Goal: Navigation & Orientation: Find specific page/section

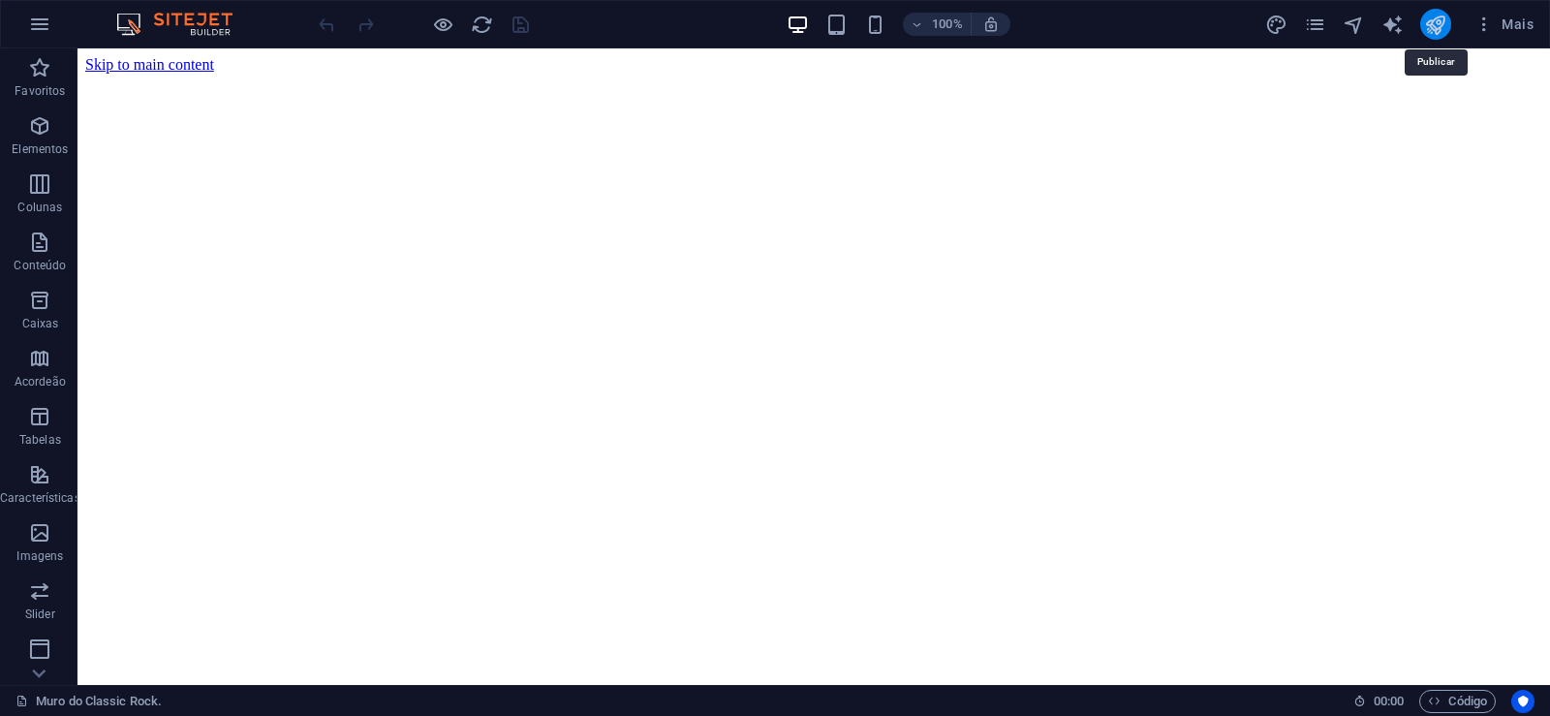
click at [1443, 14] on icon "publish" at bounding box center [1435, 25] width 22 height 22
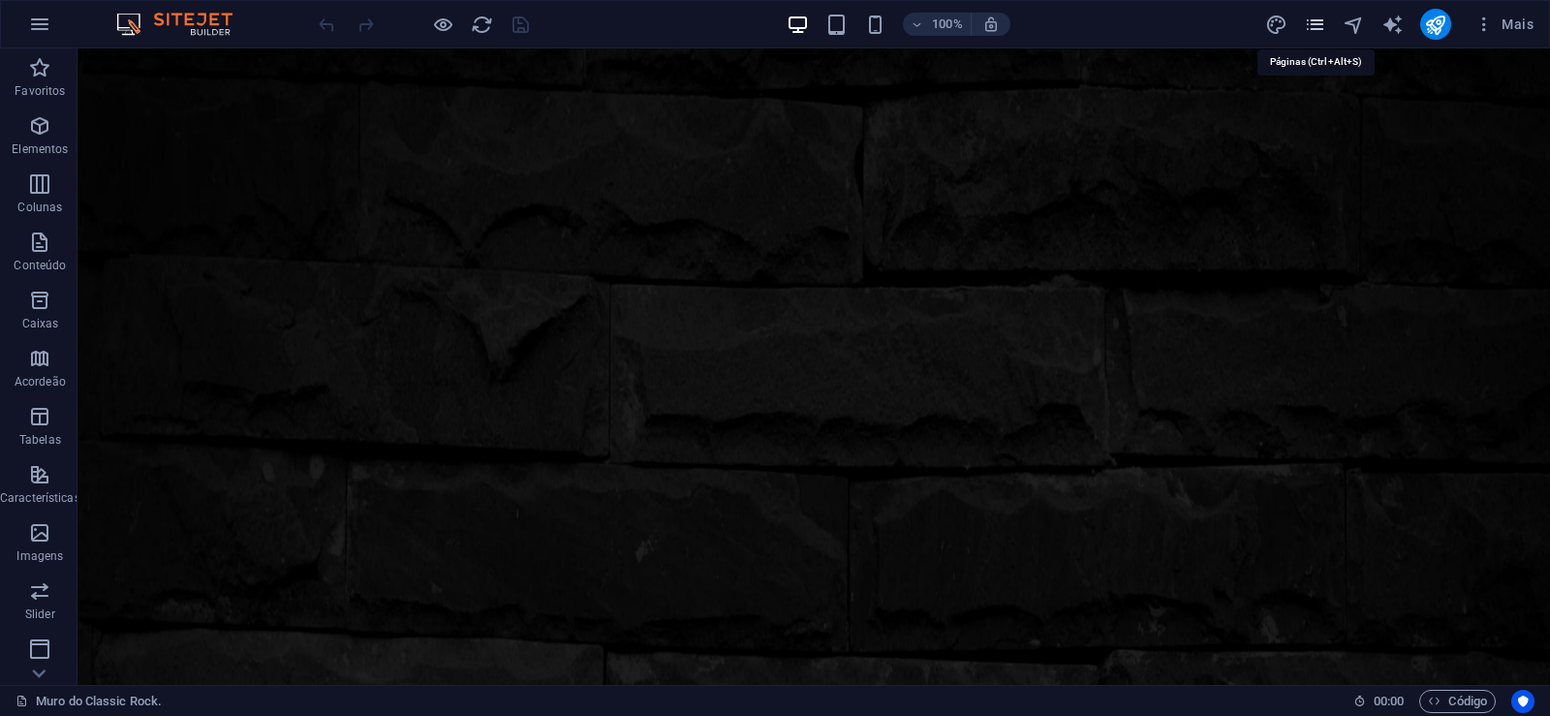
click at [1316, 23] on icon "pages" at bounding box center [1315, 25] width 22 height 22
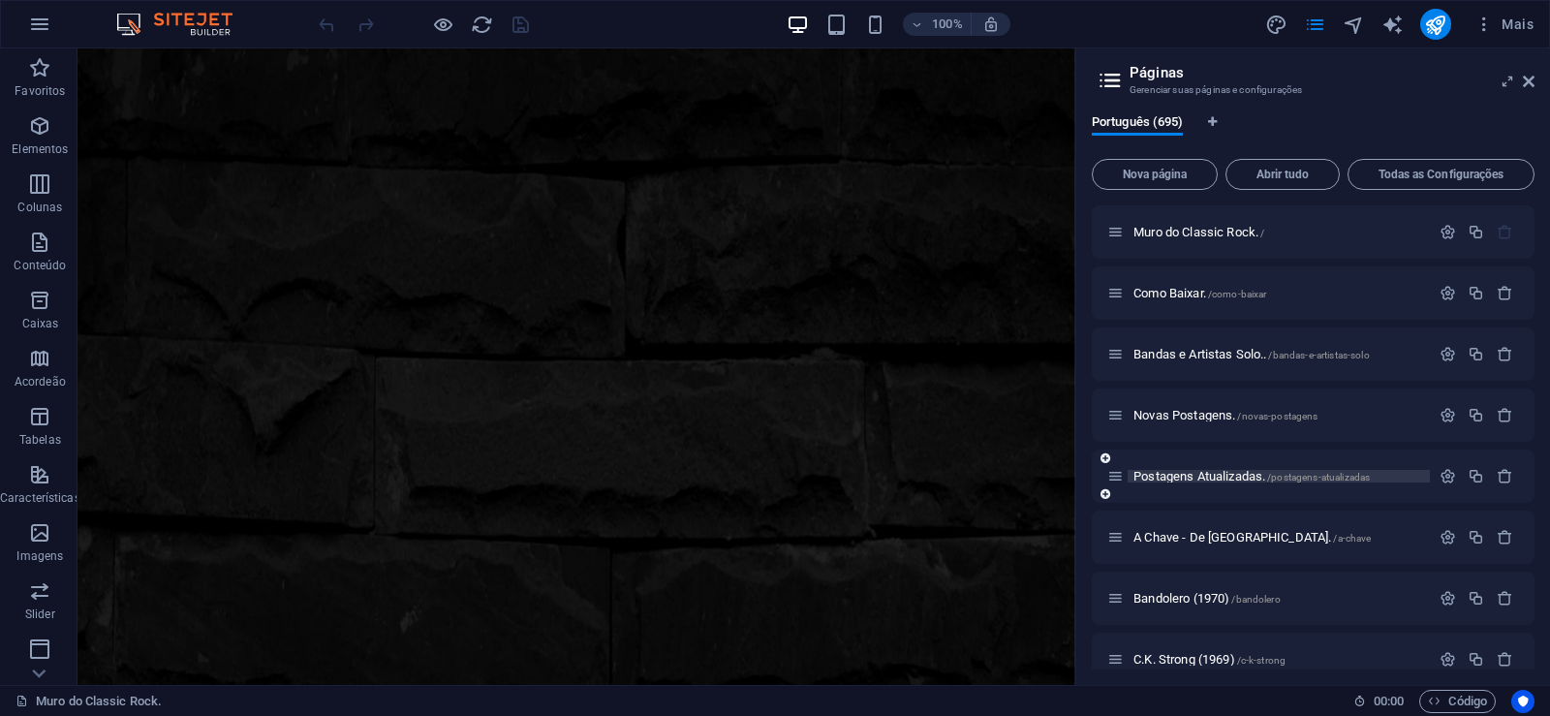
click at [1175, 471] on span "Postagens Atualizadas. /postagens-atualizadas" at bounding box center [1252, 476] width 236 height 15
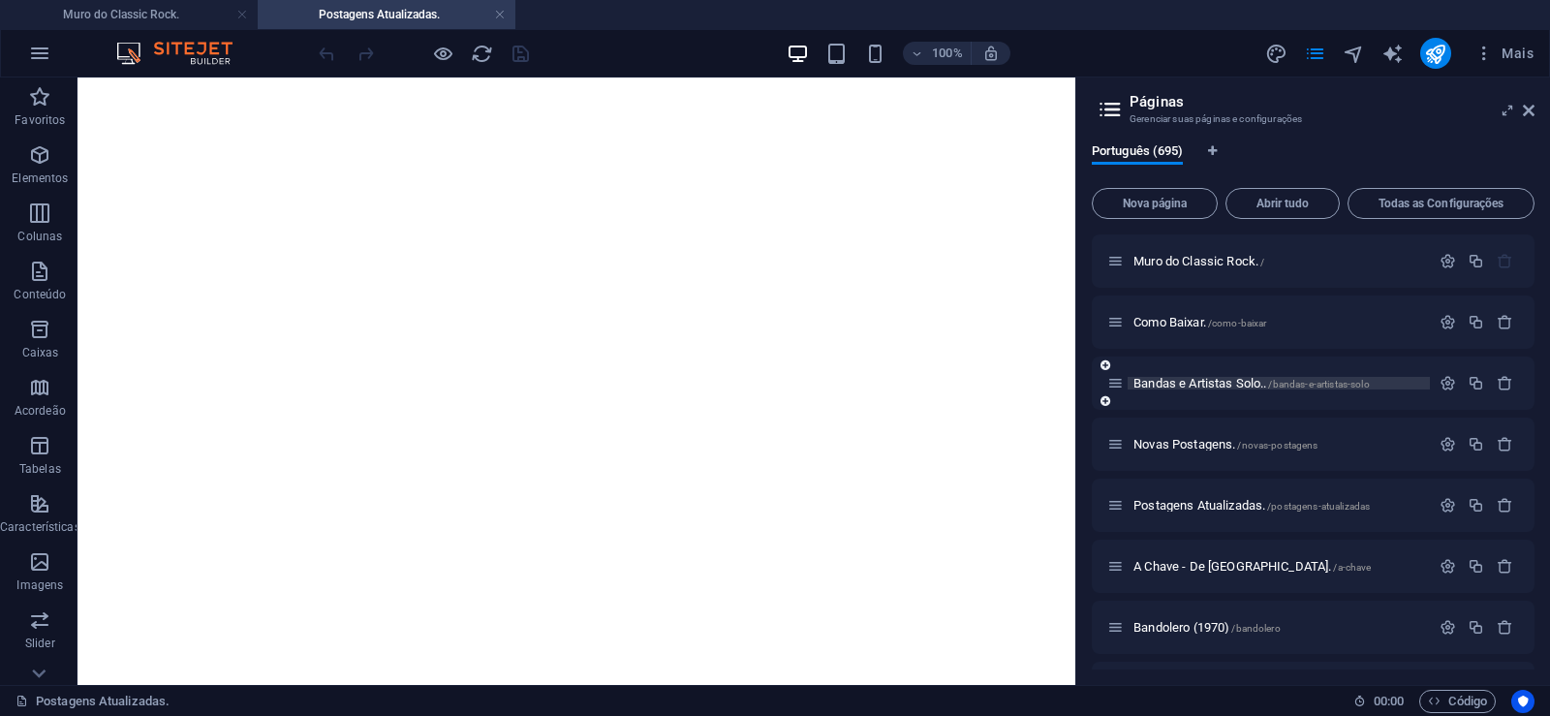
click at [1183, 385] on span "Bandas e Artistas Solo.. /bandas-e-artistas-solo" at bounding box center [1252, 383] width 236 height 15
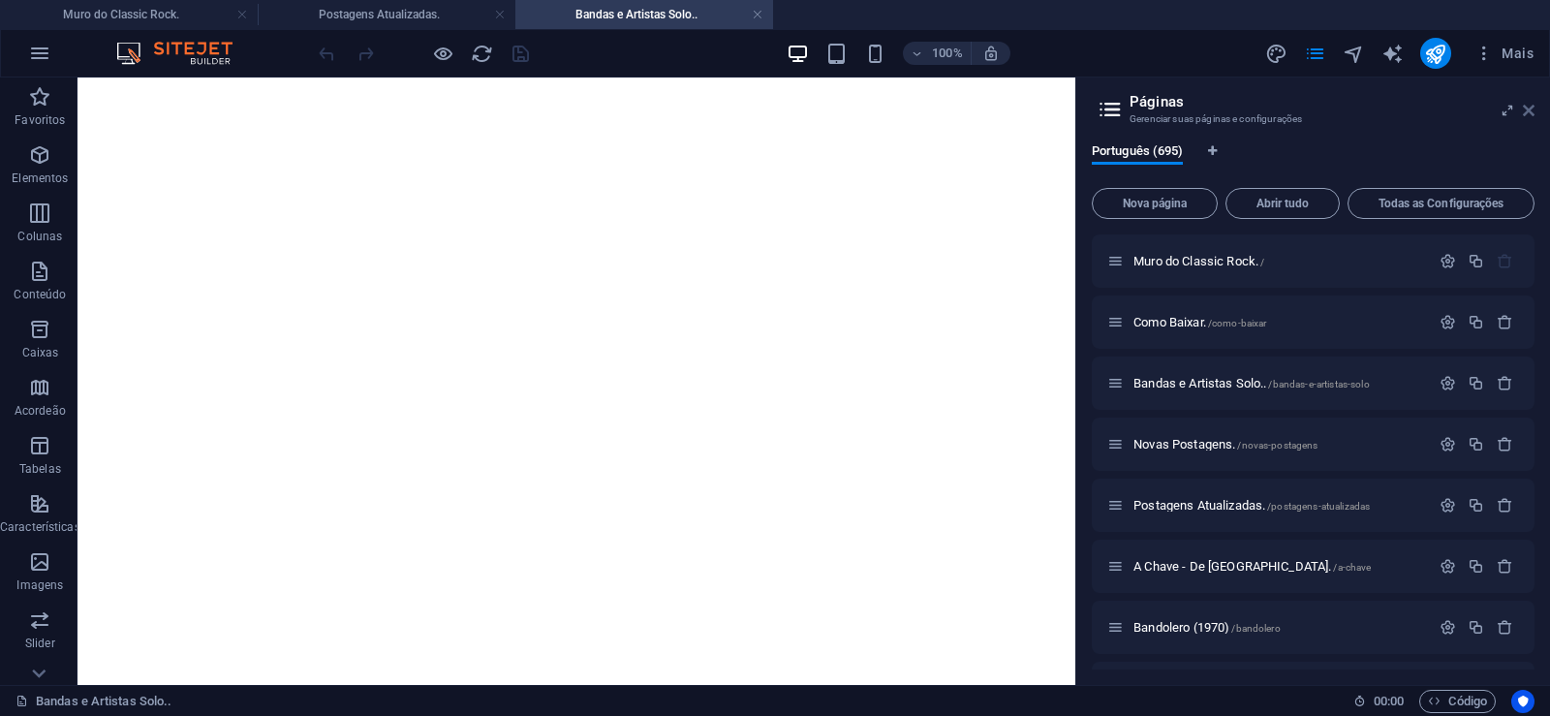
click at [1524, 108] on icon at bounding box center [1529, 111] width 12 height 16
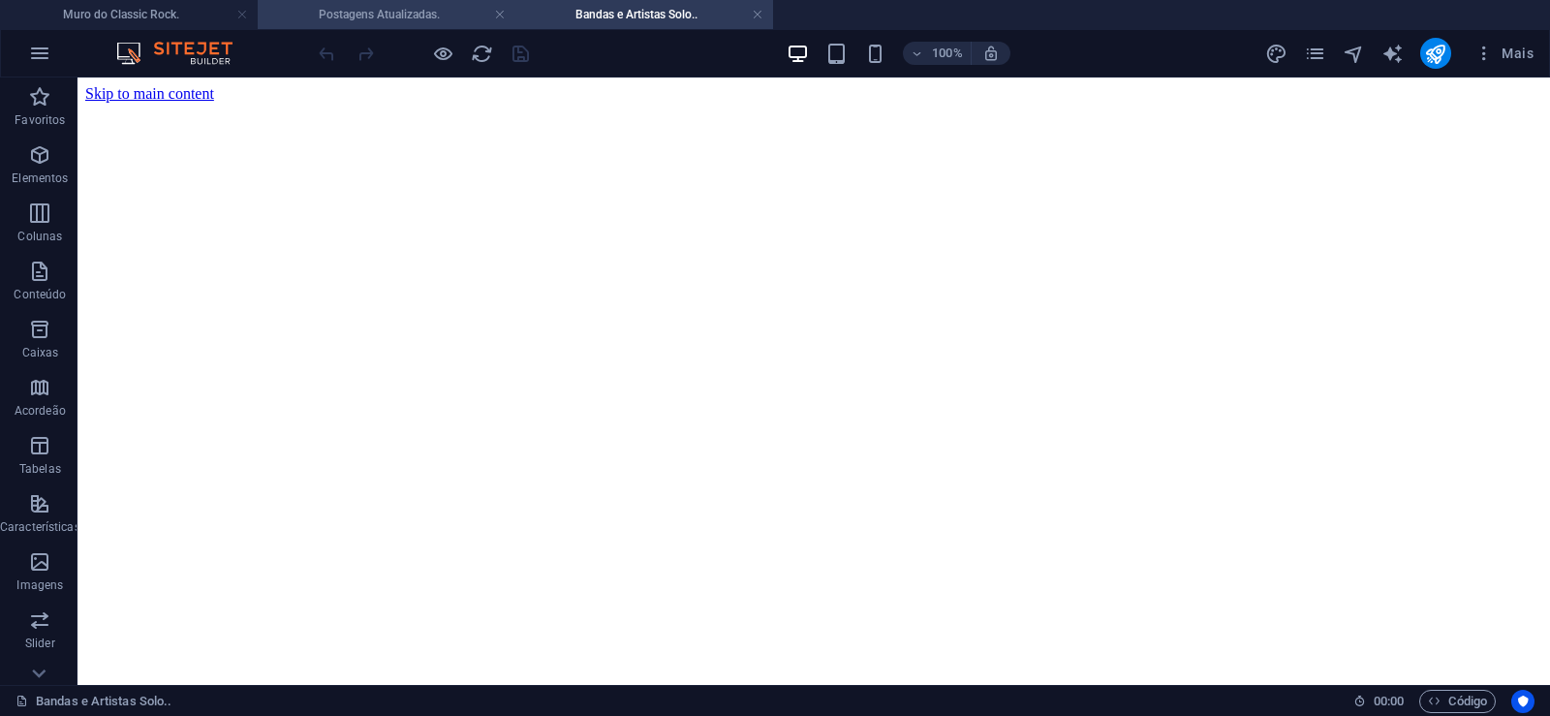
click at [364, 4] on h4 "Postagens Atualizadas." at bounding box center [387, 14] width 258 height 21
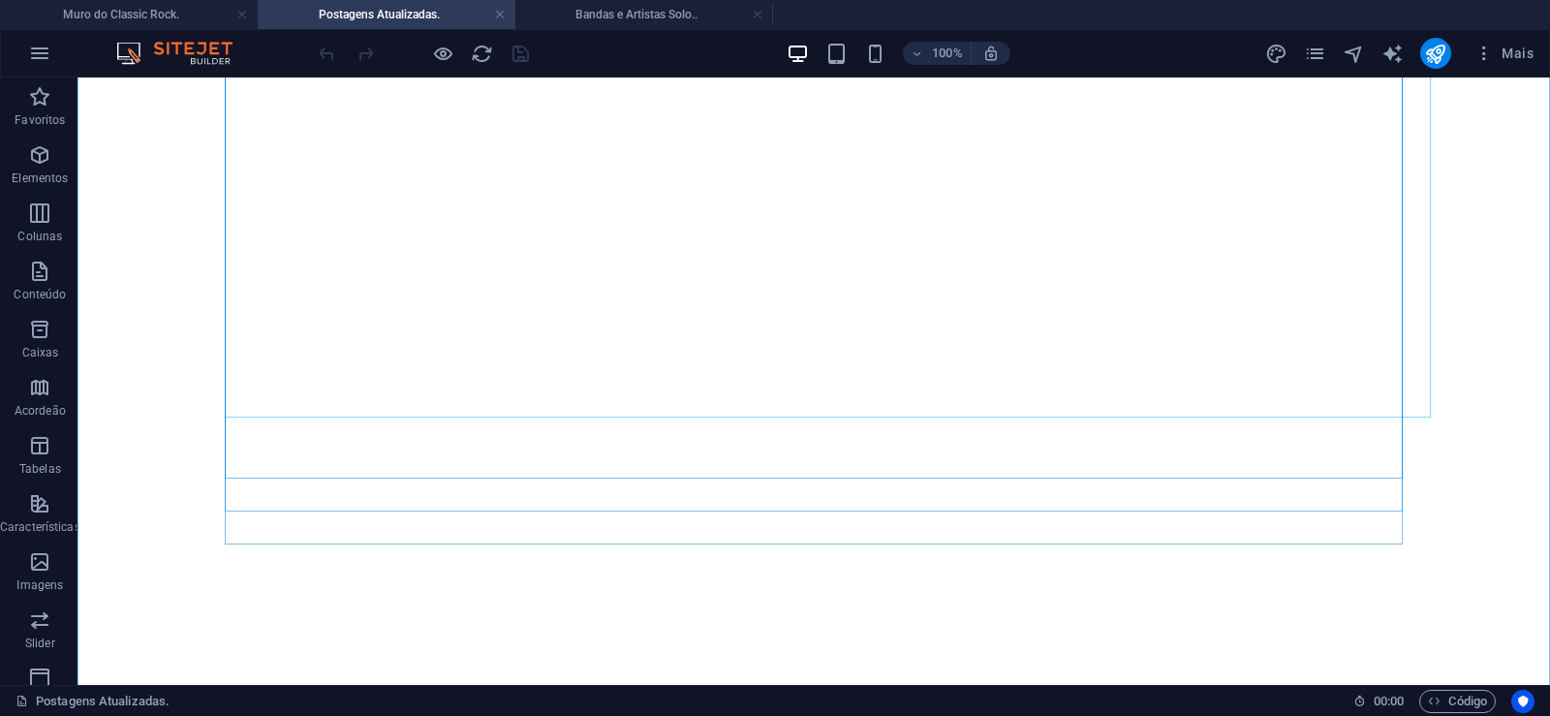
scroll to position [99, 0]
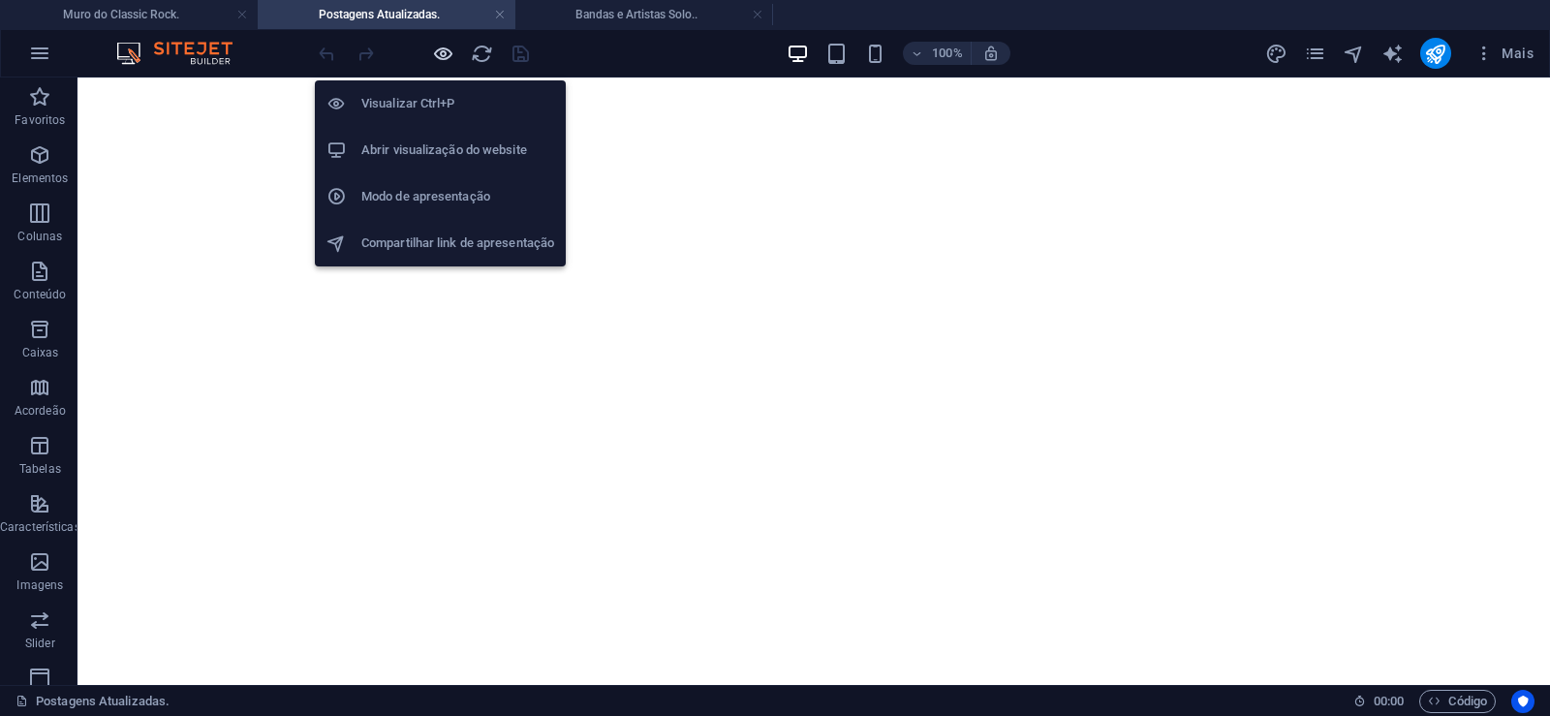
click at [436, 54] on icon "button" at bounding box center [443, 54] width 22 height 22
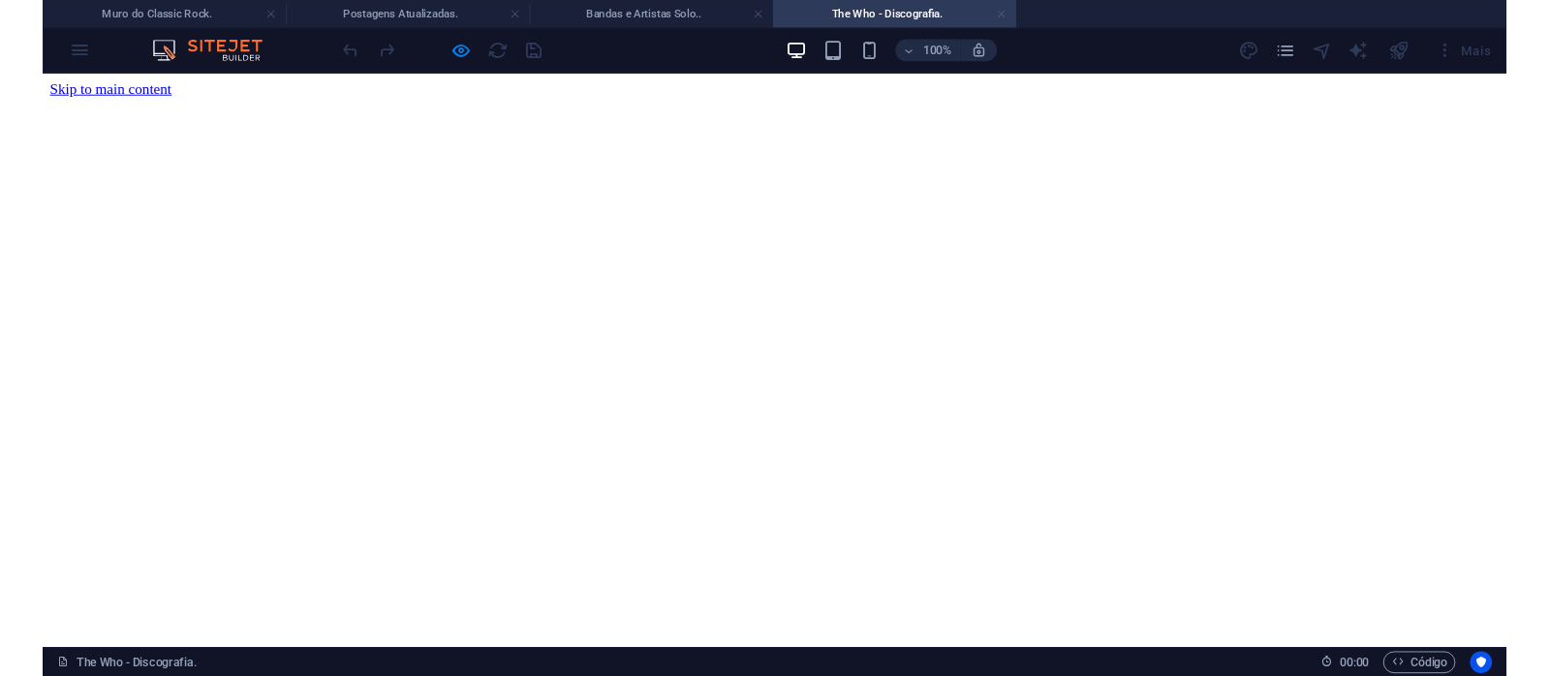
scroll to position [0, 0]
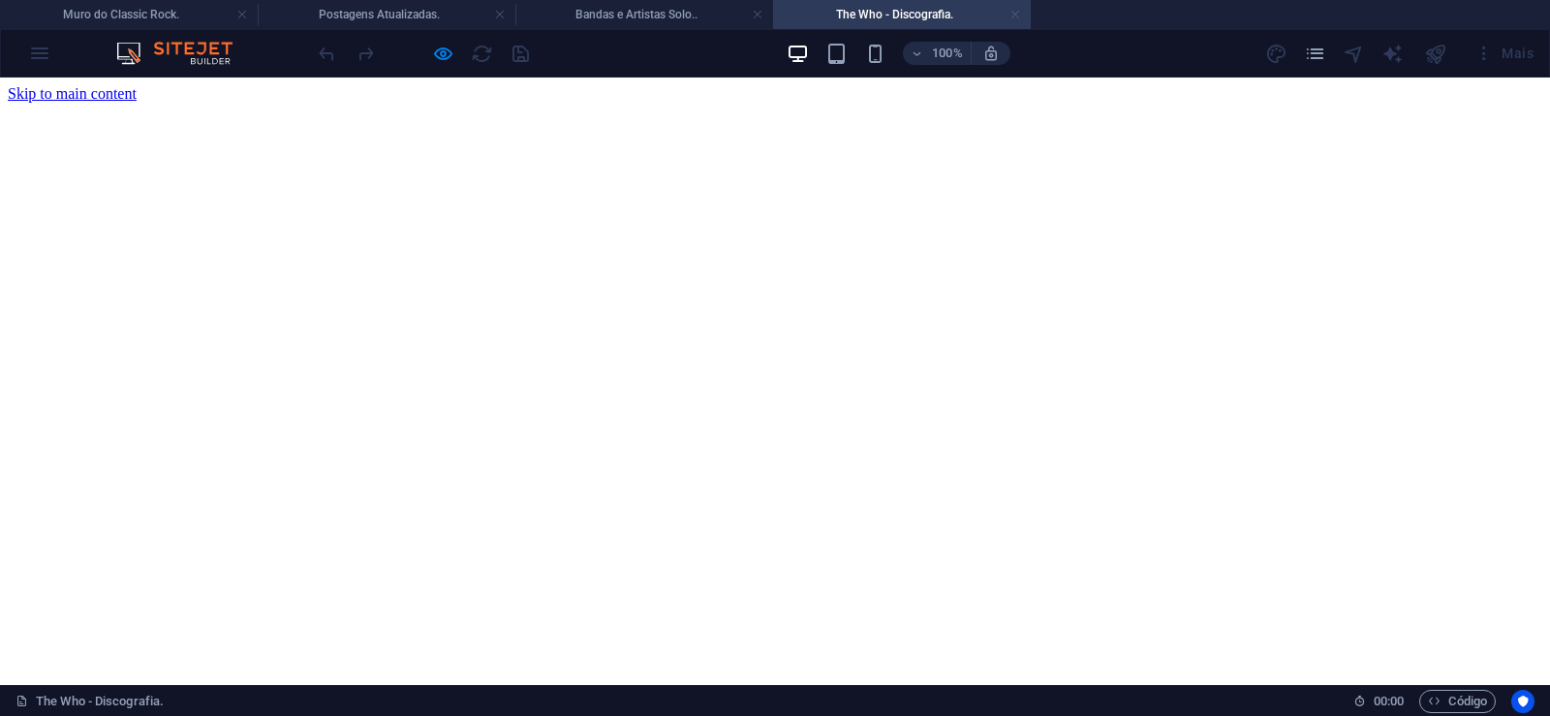
click at [1017, 11] on link at bounding box center [1016, 15] width 12 height 18
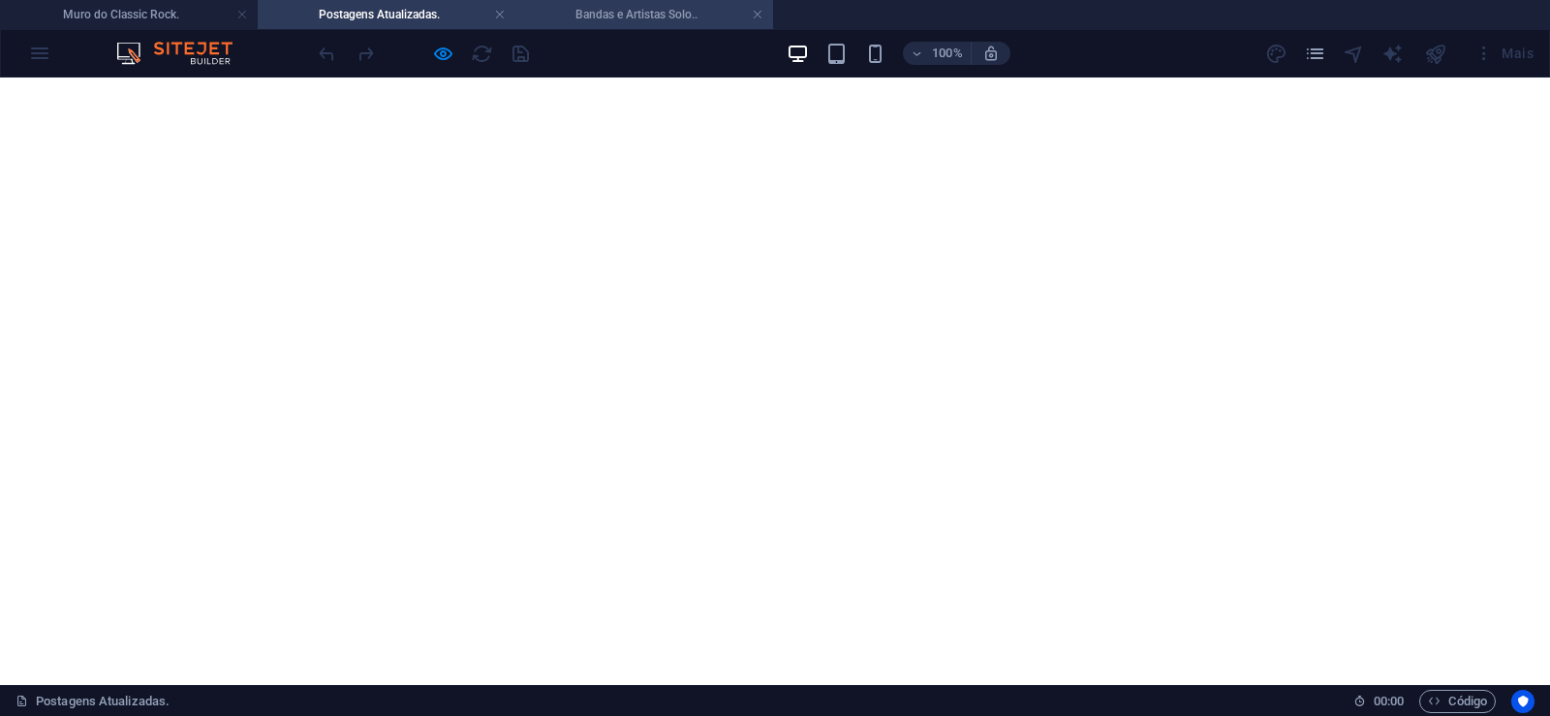
click at [622, 16] on h4 "Bandas e Artistas Solo.." at bounding box center [644, 14] width 258 height 21
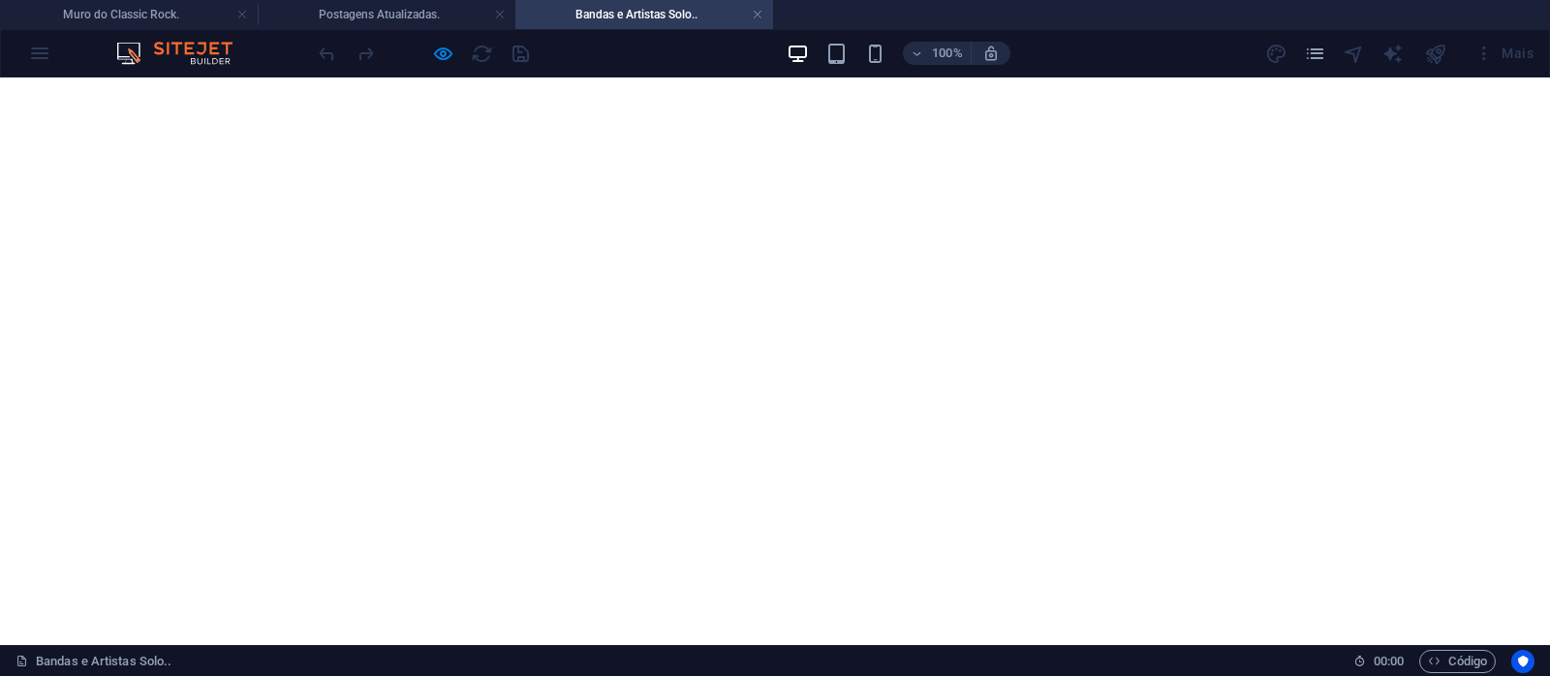
scroll to position [5877, 0]
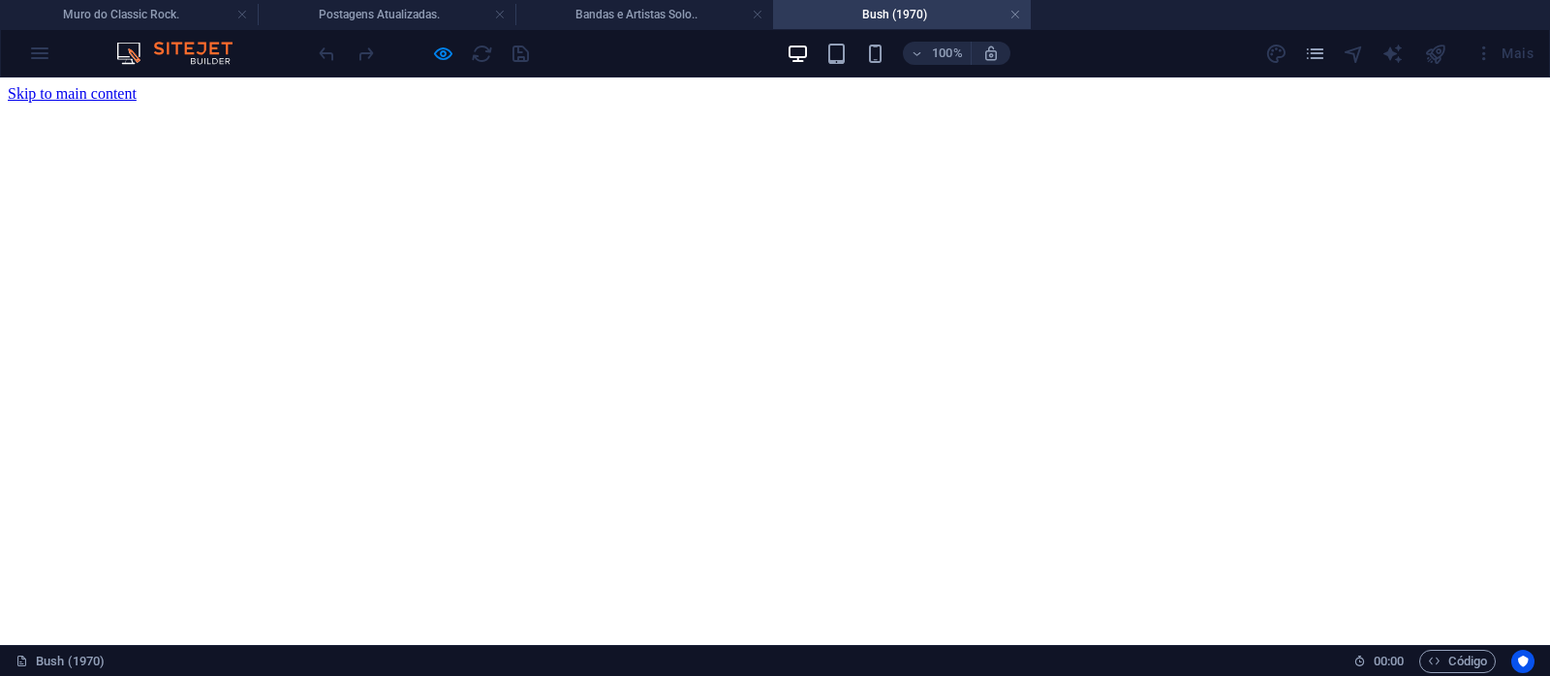
scroll to position [0, 0]
drag, startPoint x: 1015, startPoint y: 5, endPoint x: 867, endPoint y: 408, distance: 429.5
click at [1015, 5] on h4 "Bush (1970)" at bounding box center [902, 14] width 258 height 21
click at [1015, 18] on link at bounding box center [1016, 15] width 12 height 18
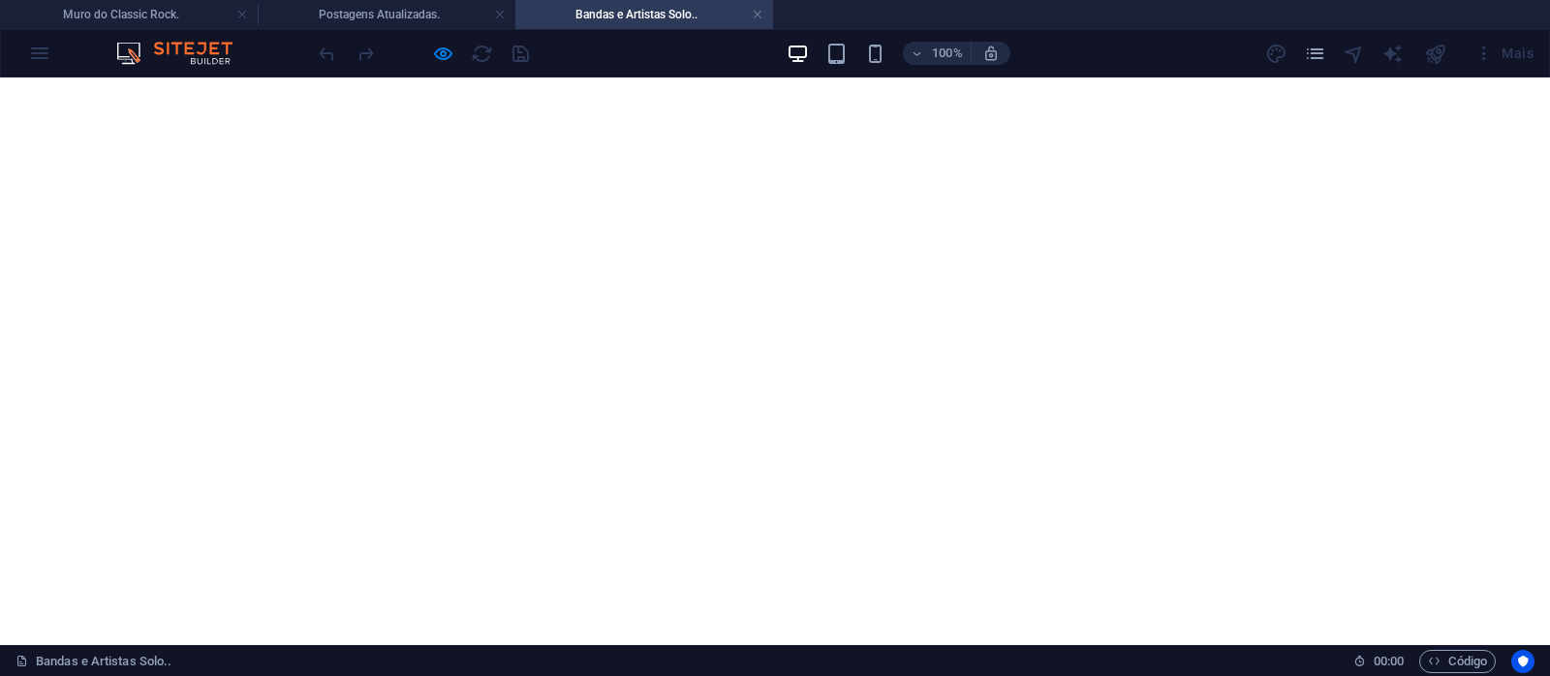
click at [384, 30] on div "100% Mais" at bounding box center [775, 53] width 1548 height 47
click at [409, 14] on h4 "Postagens Atualizadas." at bounding box center [387, 14] width 258 height 21
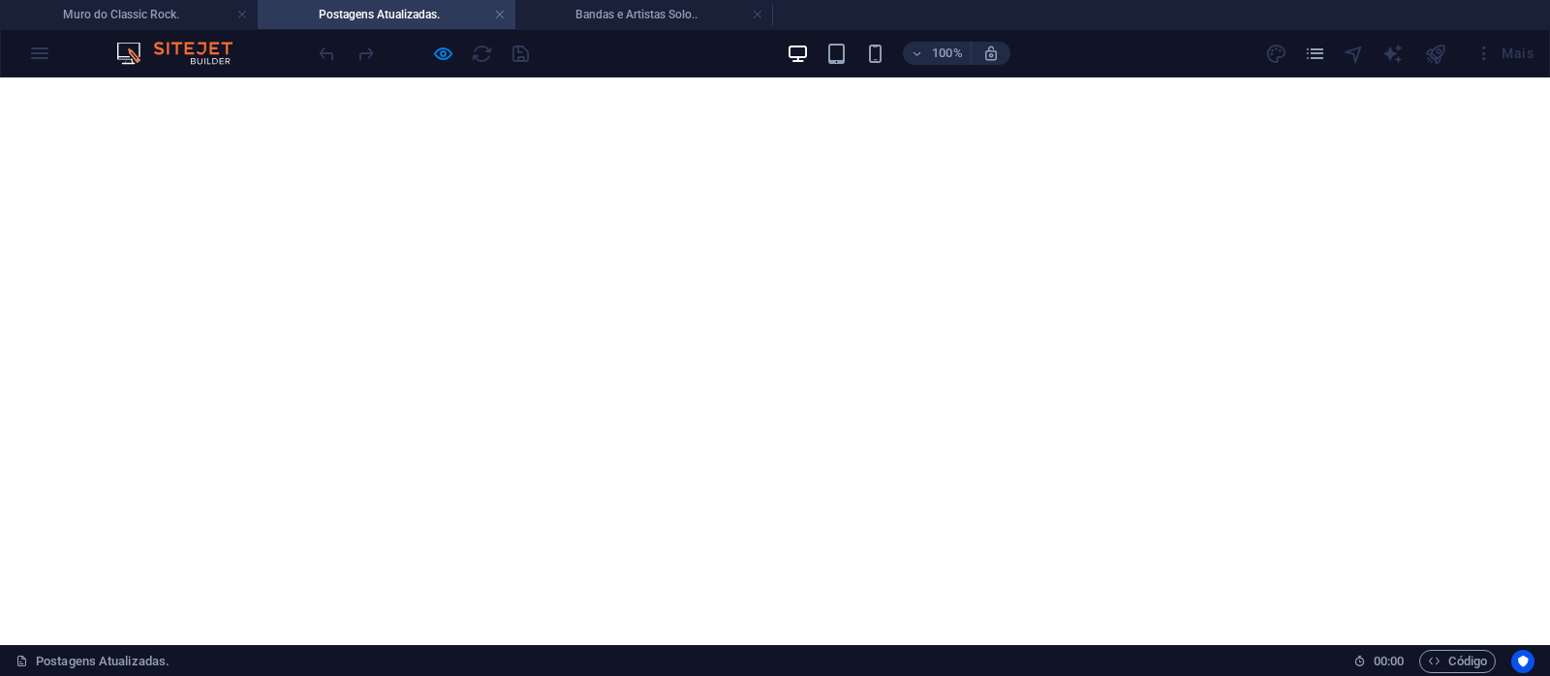
scroll to position [1174, 0]
click at [607, 16] on h4 "Bandas e Artistas Solo.." at bounding box center [644, 14] width 258 height 21
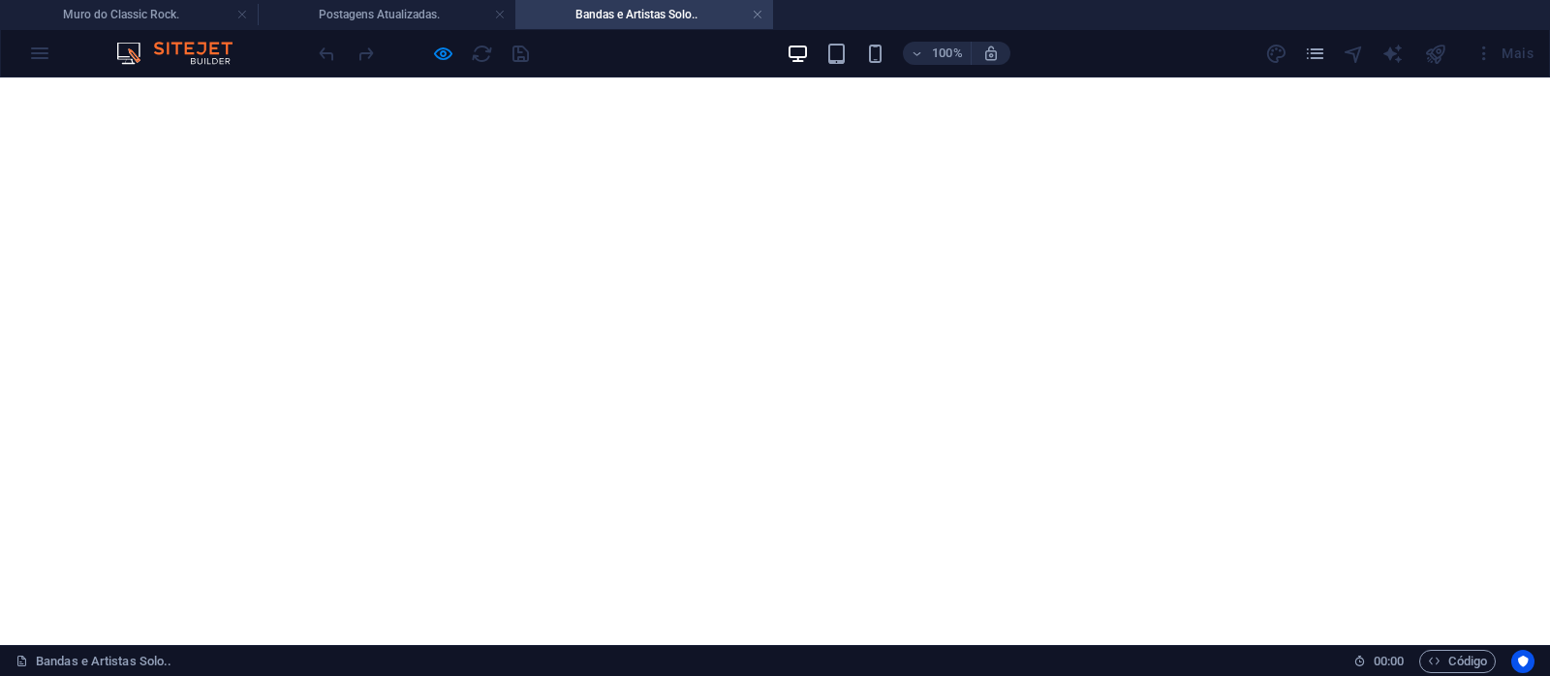
scroll to position [7755, 0]
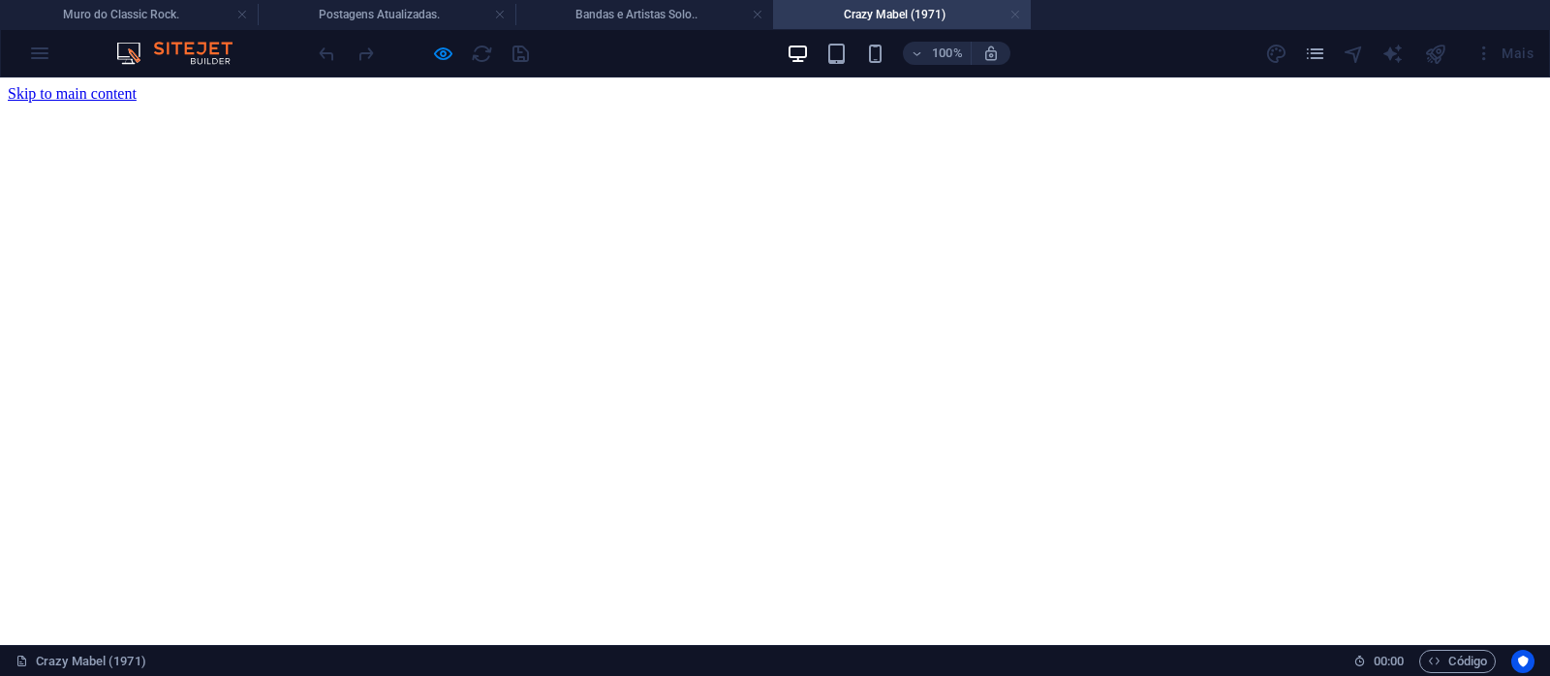
scroll to position [0, 0]
click at [1016, 15] on link at bounding box center [1016, 15] width 12 height 18
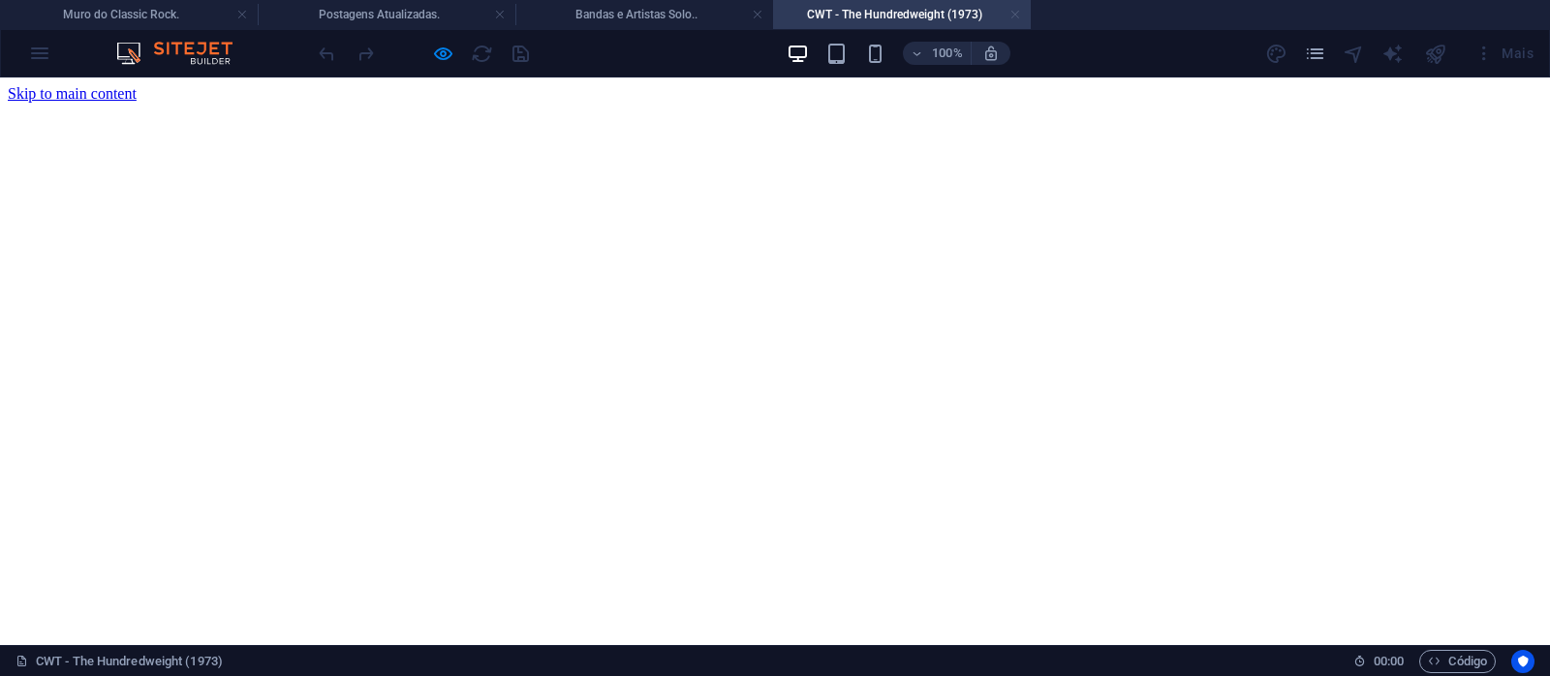
click at [1015, 15] on link at bounding box center [1016, 15] width 12 height 18
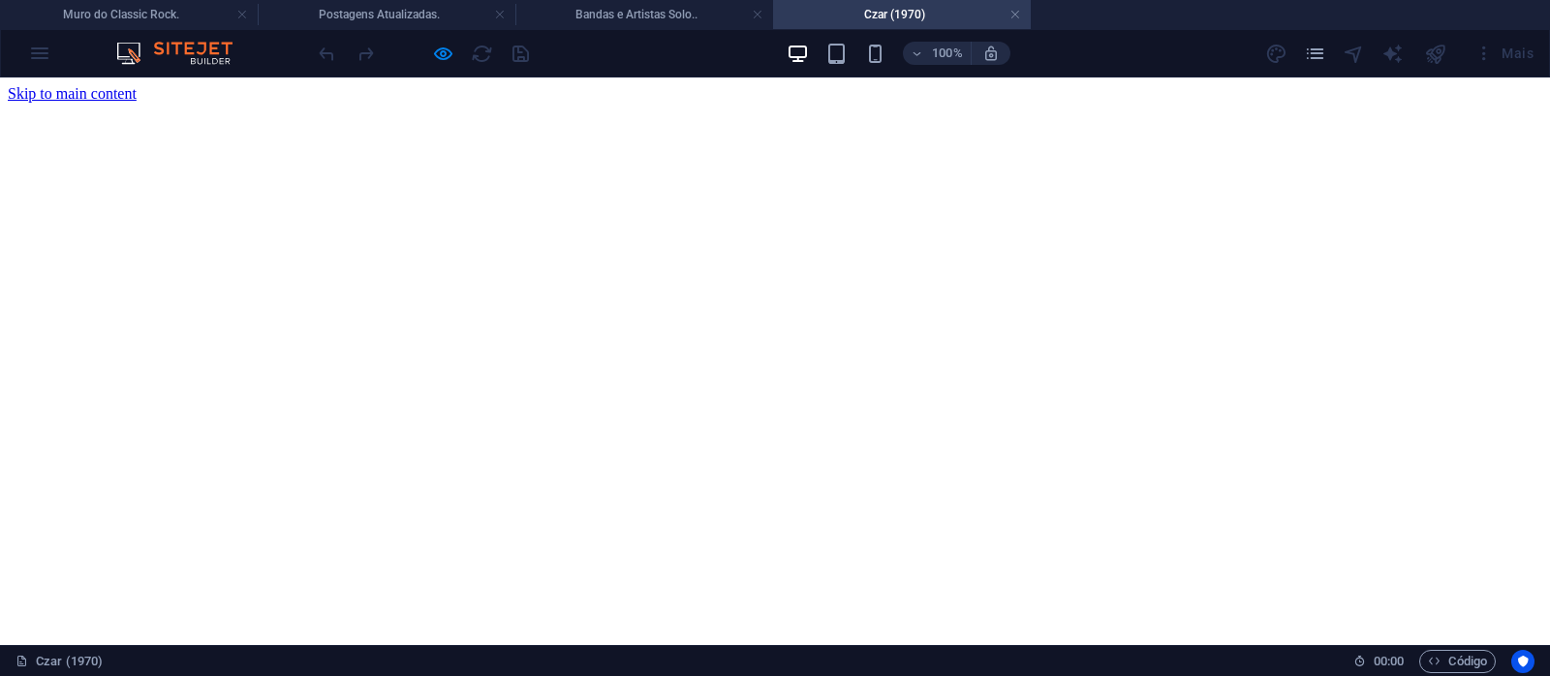
click at [1023, 18] on h4 "Czar (1970)" at bounding box center [902, 14] width 258 height 21
click at [1022, 18] on h4 "Czar (1970)" at bounding box center [902, 14] width 258 height 21
click at [1019, 16] on link at bounding box center [1016, 15] width 12 height 18
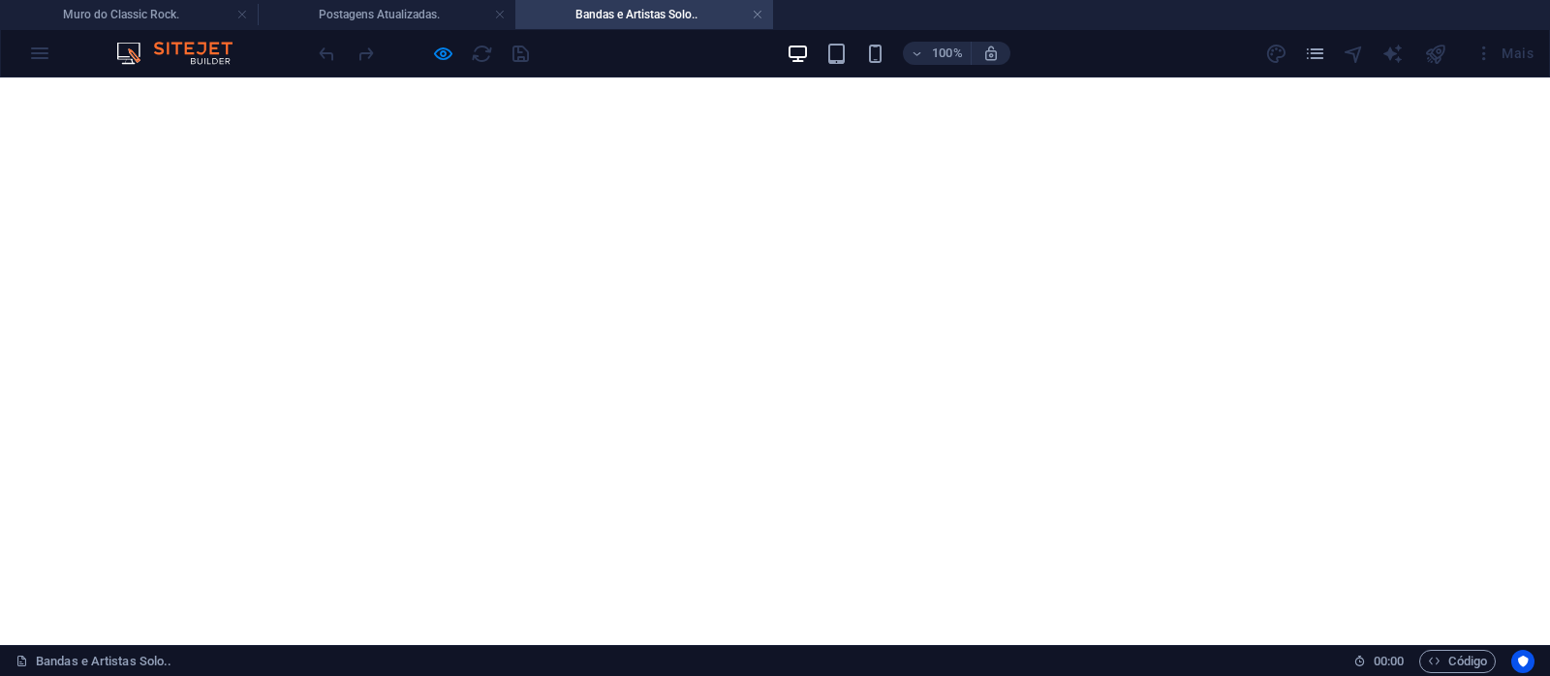
drag, startPoint x: 455, startPoint y: 391, endPoint x: 492, endPoint y: 388, distance: 37.0
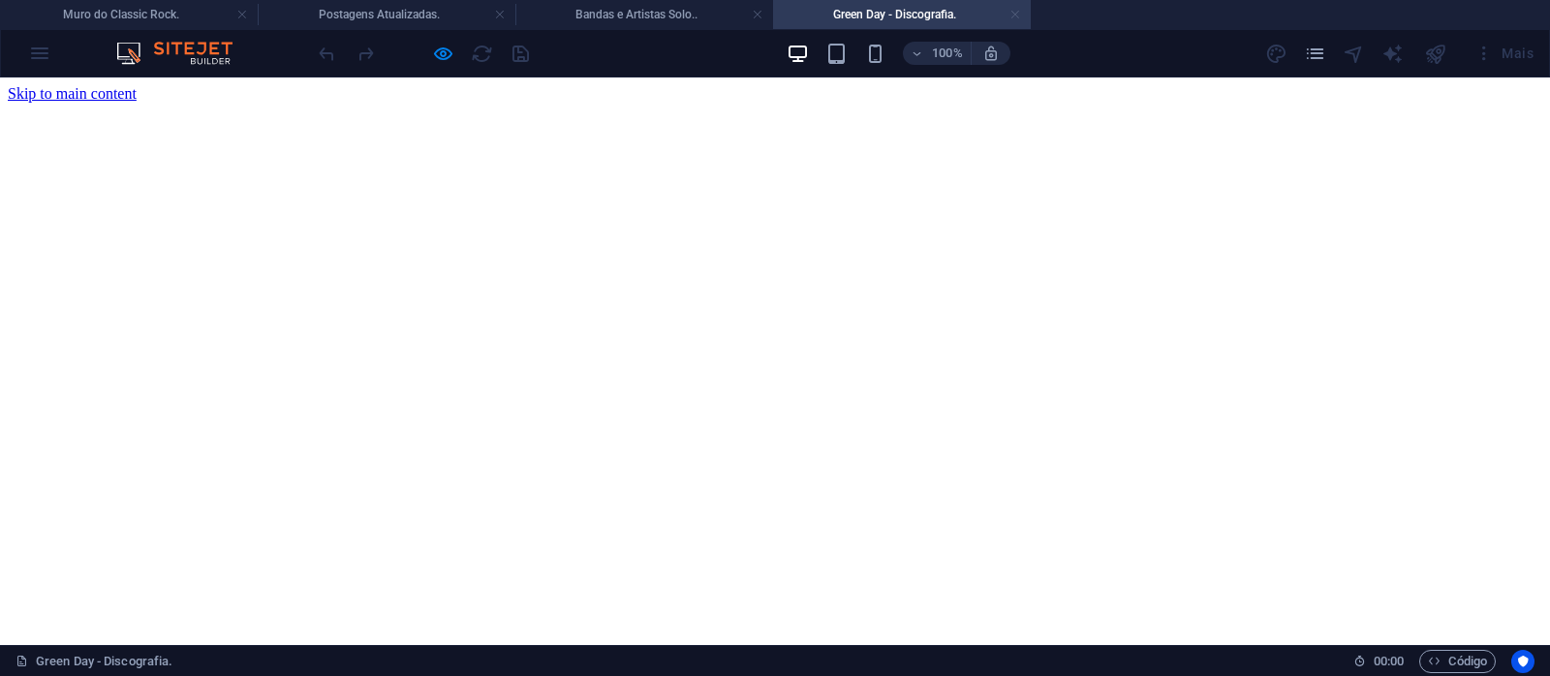
scroll to position [0, 0]
click at [1012, 9] on link at bounding box center [1016, 15] width 12 height 18
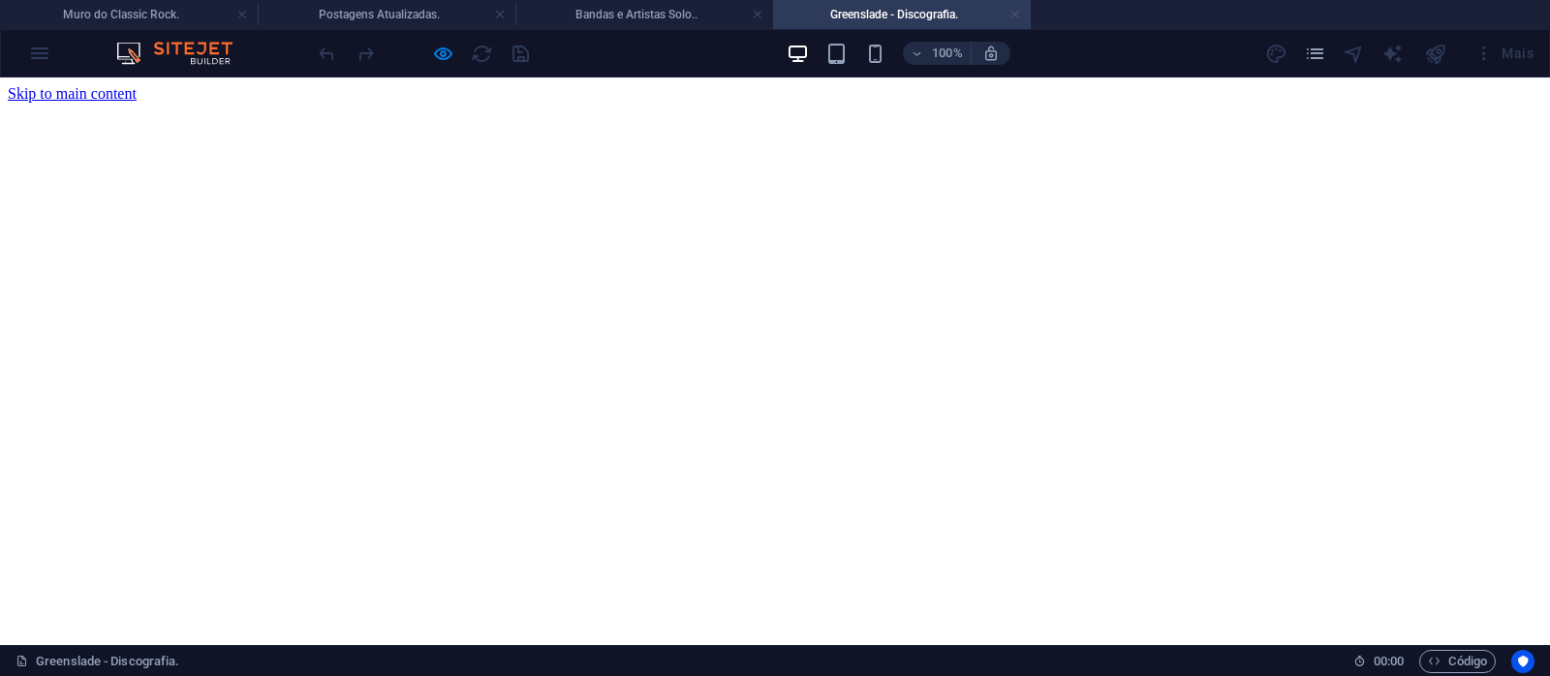
click at [1020, 14] on link at bounding box center [1016, 15] width 12 height 18
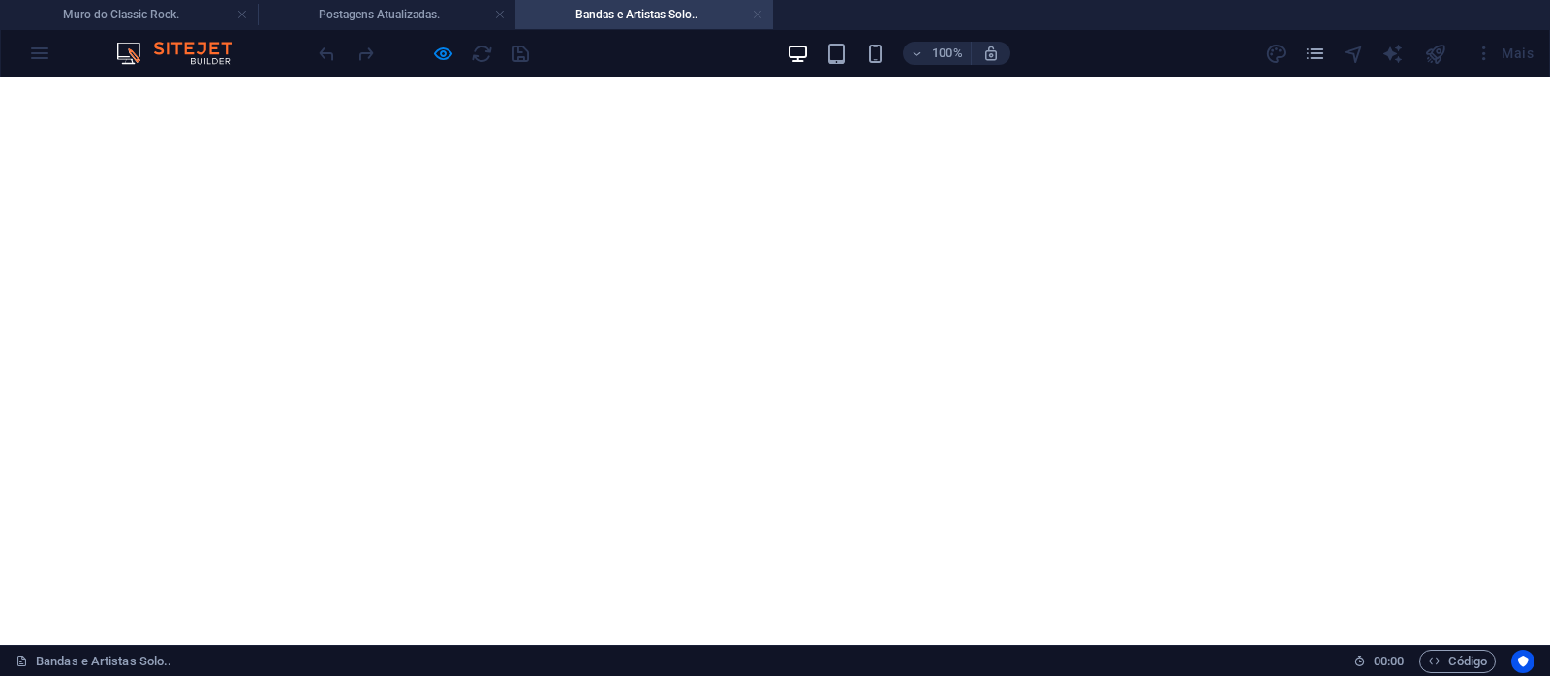
click at [757, 15] on link at bounding box center [758, 15] width 12 height 18
click at [496, 16] on link at bounding box center [500, 15] width 12 height 18
click at [0, 0] on img at bounding box center [0, 0] width 0 height 0
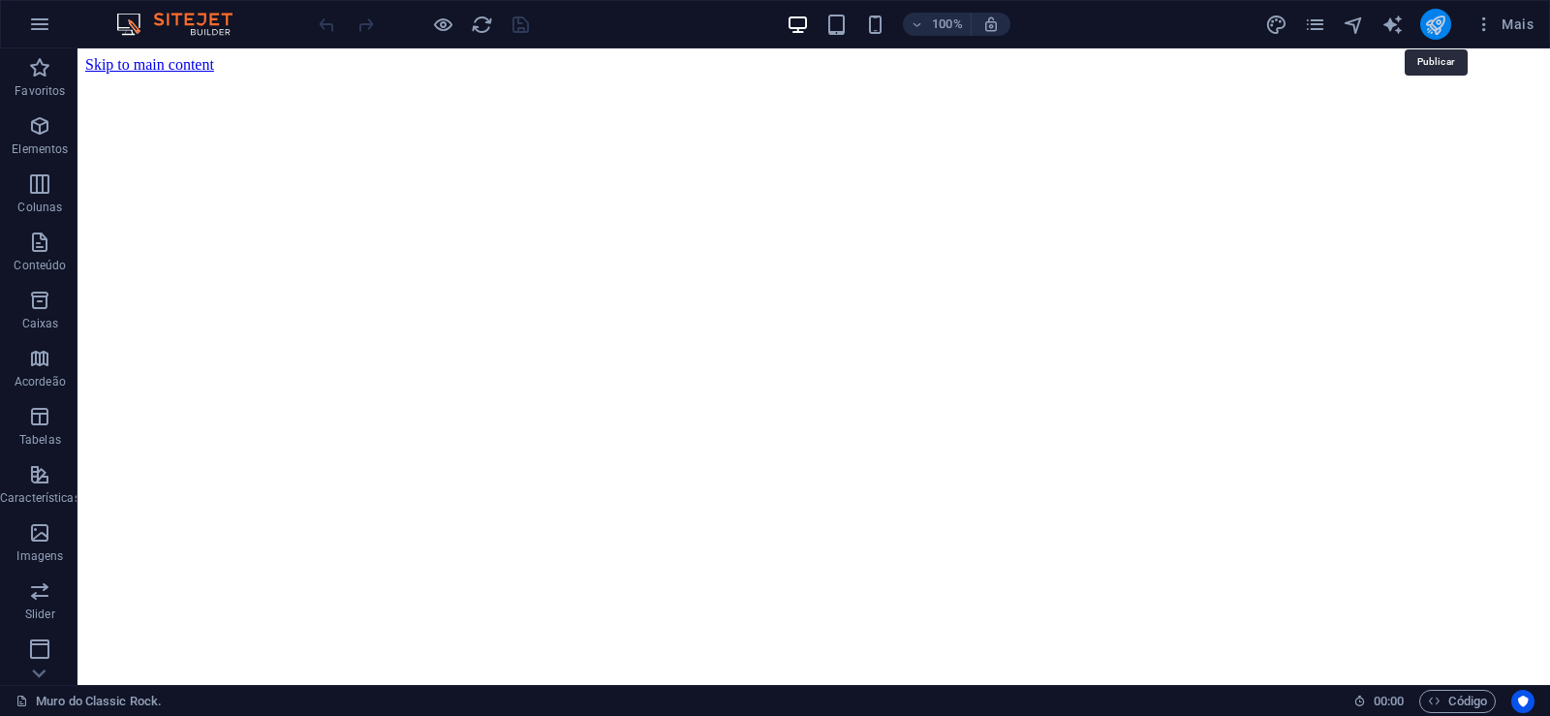
click at [1437, 28] on icon "publish" at bounding box center [1435, 25] width 22 height 22
click at [1429, 22] on icon "publish" at bounding box center [1435, 25] width 22 height 22
click at [1428, 19] on icon "publish" at bounding box center [1435, 25] width 22 height 22
click at [1432, 17] on icon "publish" at bounding box center [1435, 25] width 22 height 22
